Goal: Find specific page/section: Find specific page/section

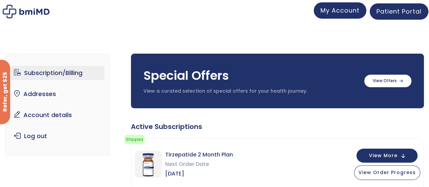
click at [323, 11] on span "My Account" at bounding box center [339, 10] width 39 height 8
click at [372, 4] on div "Patient Portal" at bounding box center [399, 11] width 59 height 16
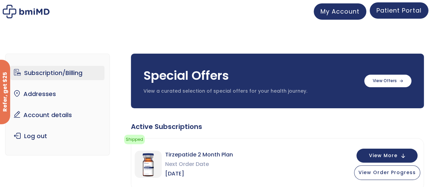
click at [384, 11] on span "Patient Portal" at bounding box center [398, 10] width 45 height 8
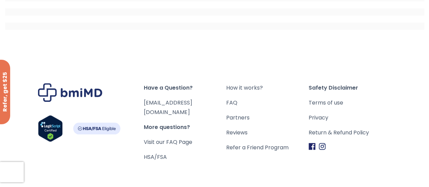
scroll to position [226, 0]
